Goal: Task Accomplishment & Management: Use online tool/utility

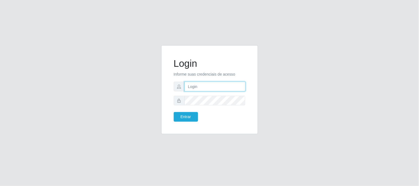
click at [214, 87] on input "text" at bounding box center [214, 87] width 61 height 10
type input "[EMAIL_ADDRESS][DOMAIN_NAME]"
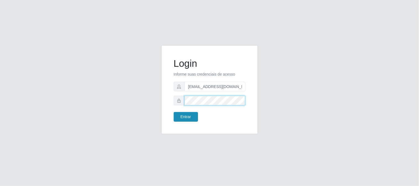
click at [174, 112] on button "Entrar" at bounding box center [186, 117] width 24 height 10
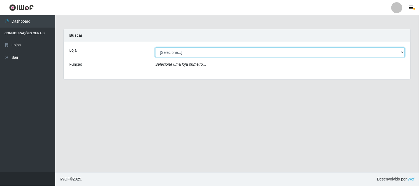
click at [401, 54] on select "[Selecione...] Queiroz Atacadão - [GEOGRAPHIC_DATA]" at bounding box center [279, 52] width 249 height 10
select select "464"
click at [155, 47] on select "[Selecione...] Queiroz Atacadão - [GEOGRAPHIC_DATA]" at bounding box center [279, 52] width 249 height 10
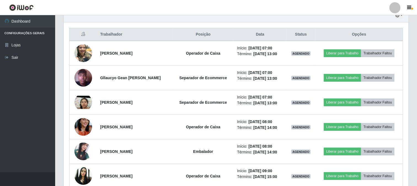
scroll to position [214, 0]
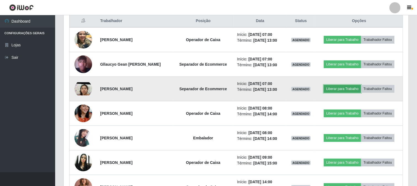
click at [339, 89] on button "Liberar para Trabalho" at bounding box center [342, 89] width 37 height 8
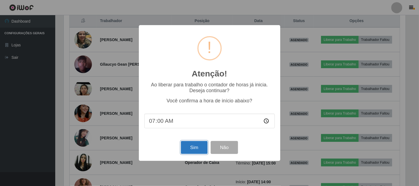
click at [197, 147] on button "Sim" at bounding box center [194, 147] width 27 height 13
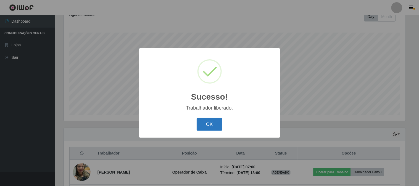
click at [212, 122] on button "OK" at bounding box center [209, 124] width 26 height 13
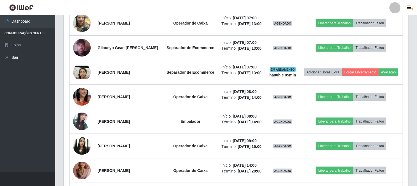
scroll to position [235, 0]
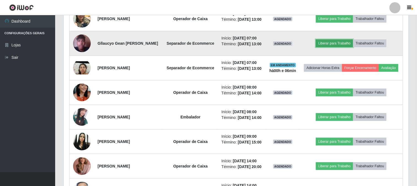
click at [343, 47] on button "Liberar para Trabalho" at bounding box center [334, 43] width 37 height 8
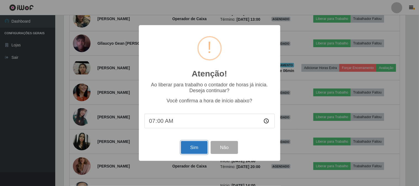
click at [197, 147] on button "Sim" at bounding box center [194, 147] width 27 height 13
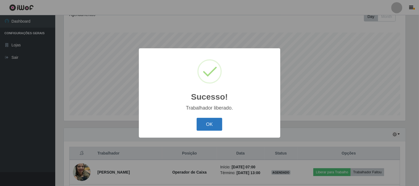
click at [215, 127] on button "OK" at bounding box center [209, 124] width 26 height 13
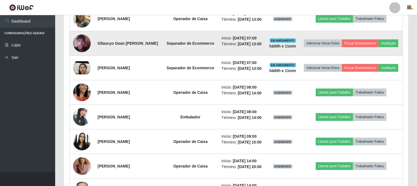
scroll to position [266, 0]
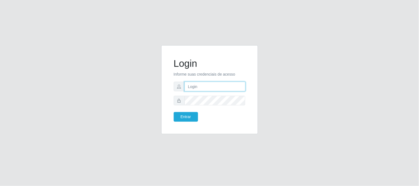
click at [203, 87] on input "text" at bounding box center [214, 87] width 61 height 10
type input "[EMAIL_ADDRESS][DOMAIN_NAME]"
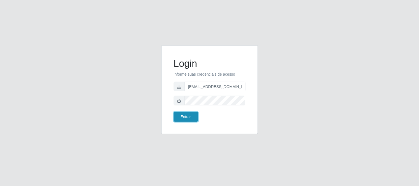
click at [183, 118] on button "Entrar" at bounding box center [186, 117] width 24 height 10
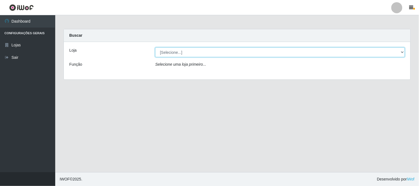
click at [403, 53] on select "[Selecione...] Queiroz Atacadão - [GEOGRAPHIC_DATA]" at bounding box center [279, 52] width 249 height 10
select select "464"
click at [155, 47] on select "[Selecione...] Queiroz Atacadão - [GEOGRAPHIC_DATA]" at bounding box center [279, 52] width 249 height 10
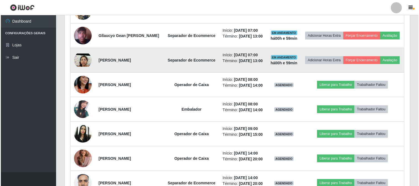
scroll to position [245, 0]
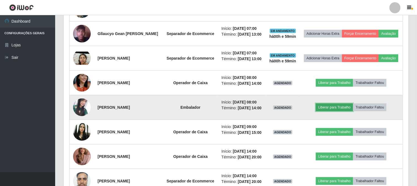
click at [340, 111] on button "Liberar para Trabalho" at bounding box center [334, 107] width 37 height 8
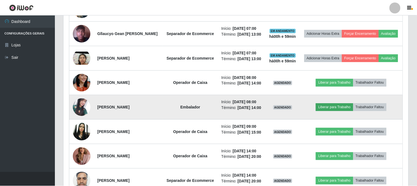
scroll to position [114, 341]
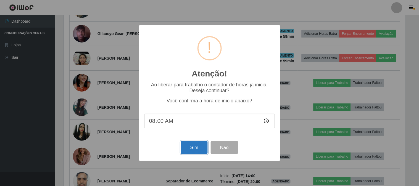
click at [195, 149] on button "Sim" at bounding box center [194, 147] width 27 height 13
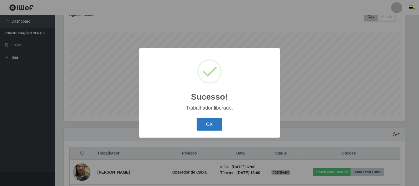
click at [208, 125] on button "OK" at bounding box center [209, 124] width 26 height 13
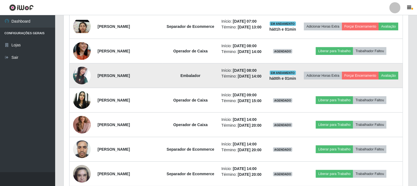
scroll to position [266, 0]
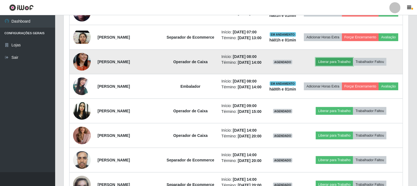
click at [341, 66] on button "Liberar para Trabalho" at bounding box center [334, 62] width 37 height 8
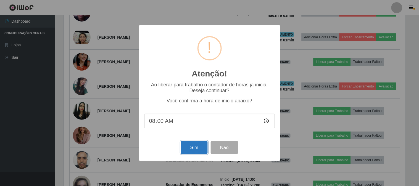
click at [192, 147] on button "Sim" at bounding box center [194, 147] width 27 height 13
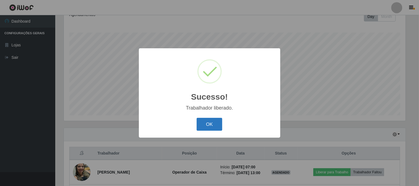
click at [204, 126] on button "OK" at bounding box center [209, 124] width 26 height 13
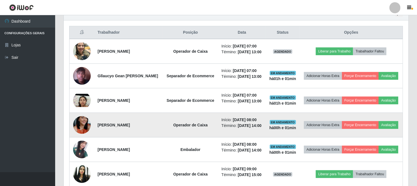
scroll to position [205, 0]
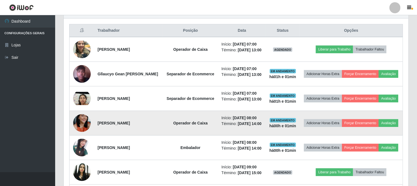
click at [79, 136] on img at bounding box center [82, 122] width 18 height 31
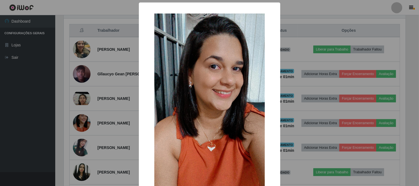
click at [34, 110] on div "× OK Cancel" at bounding box center [209, 93] width 419 height 186
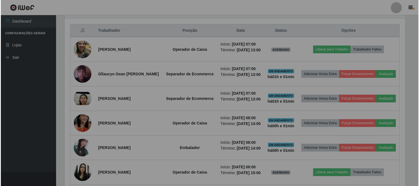
scroll to position [114, 345]
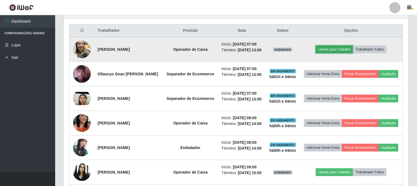
click at [339, 50] on button "Liberar para Trabalho" at bounding box center [334, 50] width 37 height 8
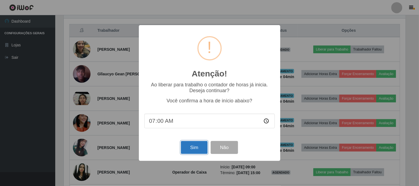
click at [196, 146] on button "Sim" at bounding box center [194, 147] width 27 height 13
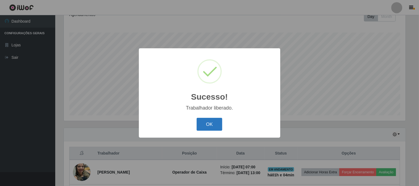
click at [210, 123] on button "OK" at bounding box center [209, 124] width 26 height 13
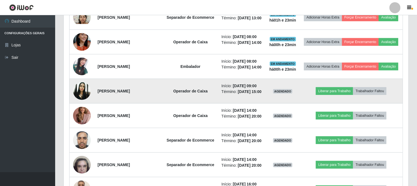
scroll to position [297, 0]
